Goal: Find specific page/section: Find specific page/section

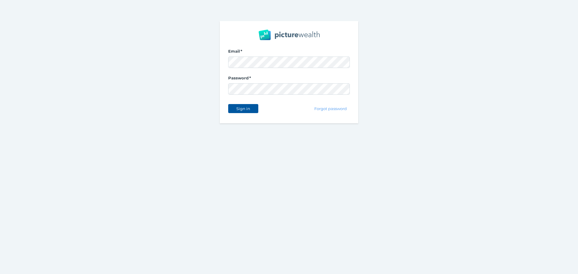
click at [242, 111] on button "Sign in" at bounding box center [243, 108] width 30 height 9
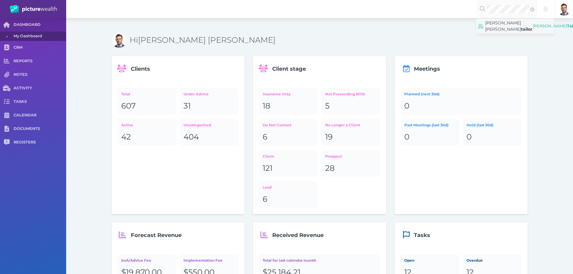
click at [501, 28] on span "[PERSON_NAME] [PERSON_NAME] tailor" at bounding box center [508, 26] width 47 height 15
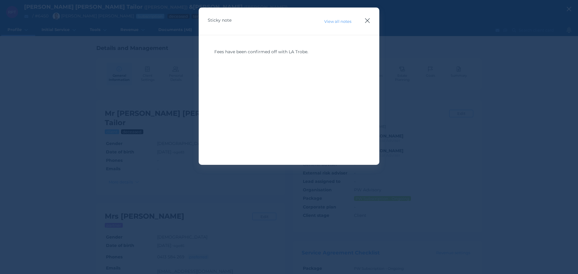
click at [368, 18] on icon "button" at bounding box center [367, 21] width 6 height 8
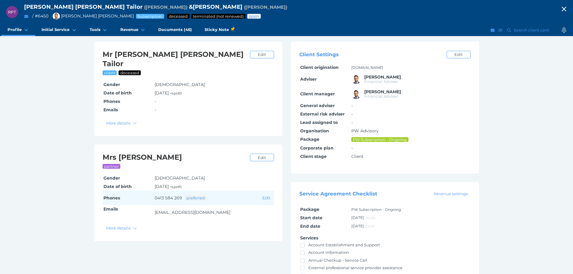
scroll to position [60, 0]
